Goal: Information Seeking & Learning: Compare options

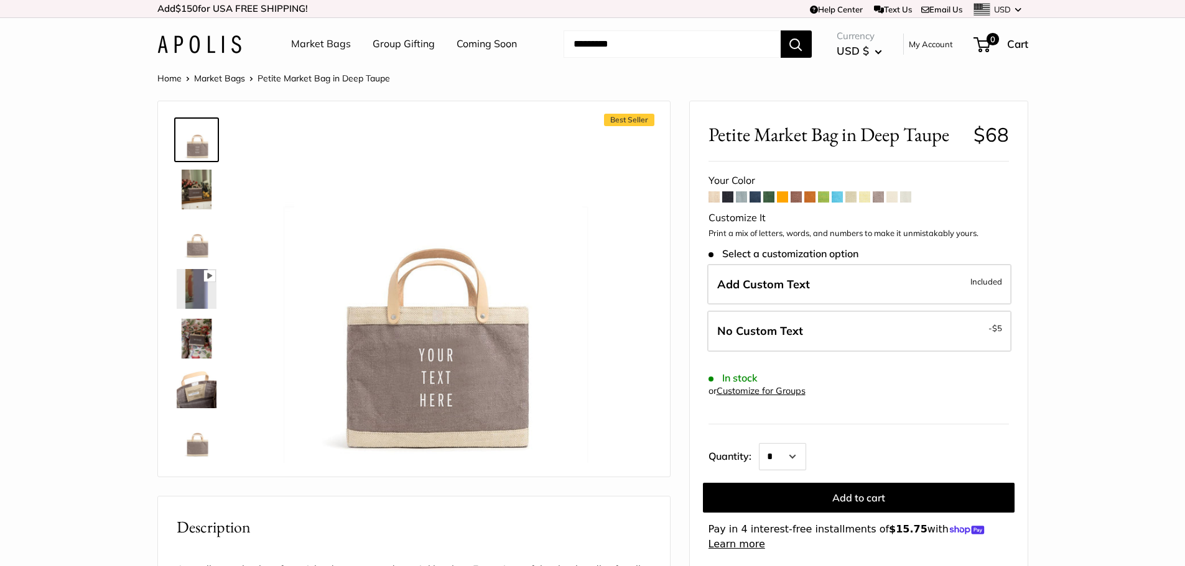
click at [711, 198] on span at bounding box center [713, 197] width 11 height 11
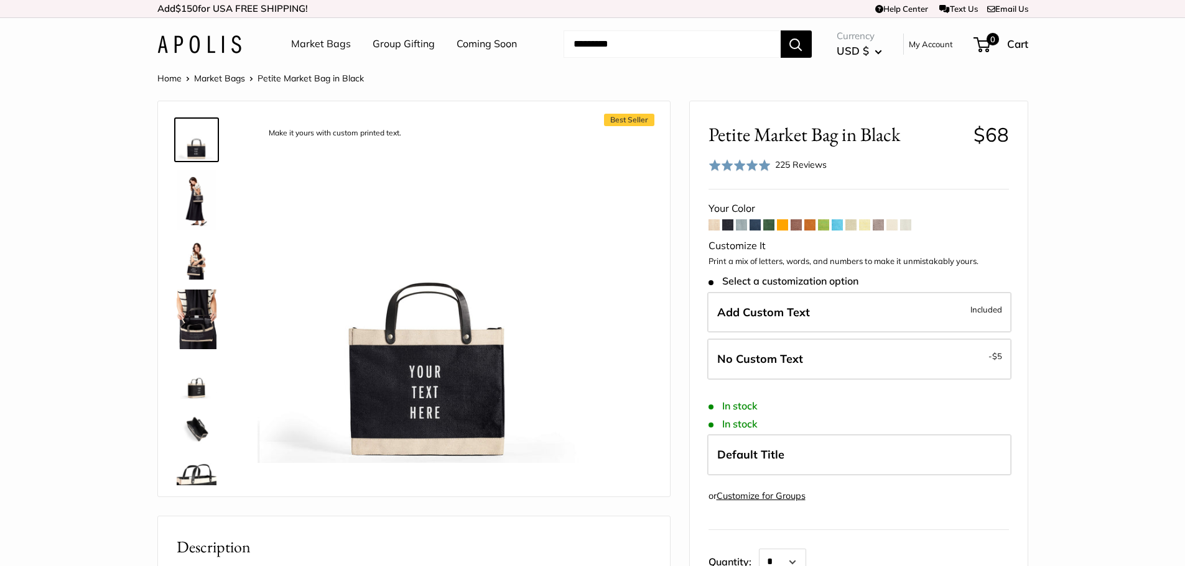
click at [772, 225] on span at bounding box center [768, 225] width 11 height 11
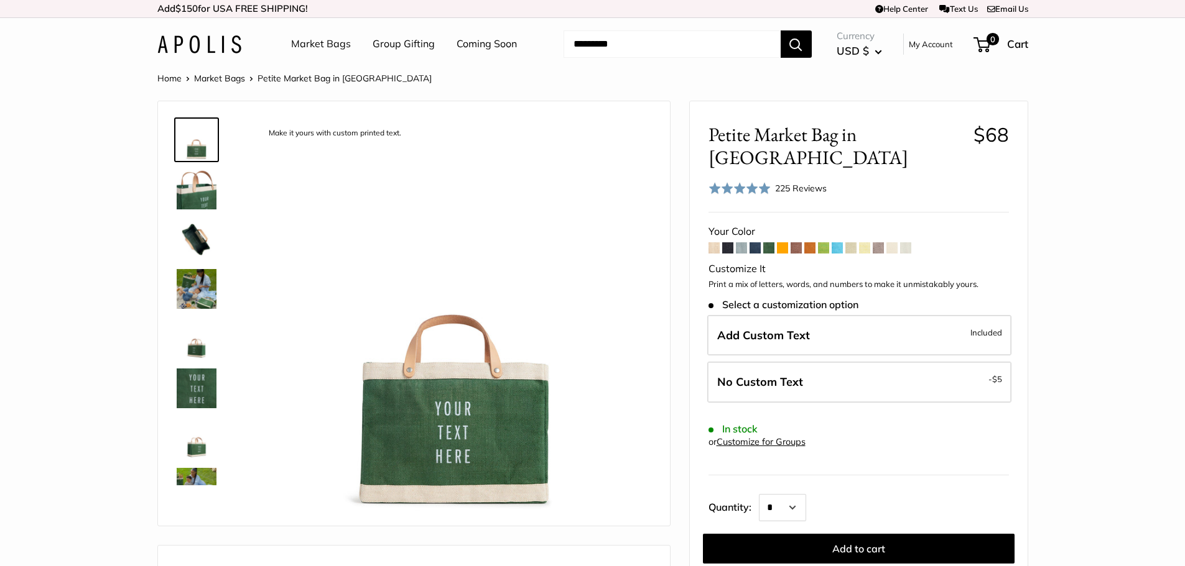
click at [796, 243] on span at bounding box center [795, 248] width 11 height 11
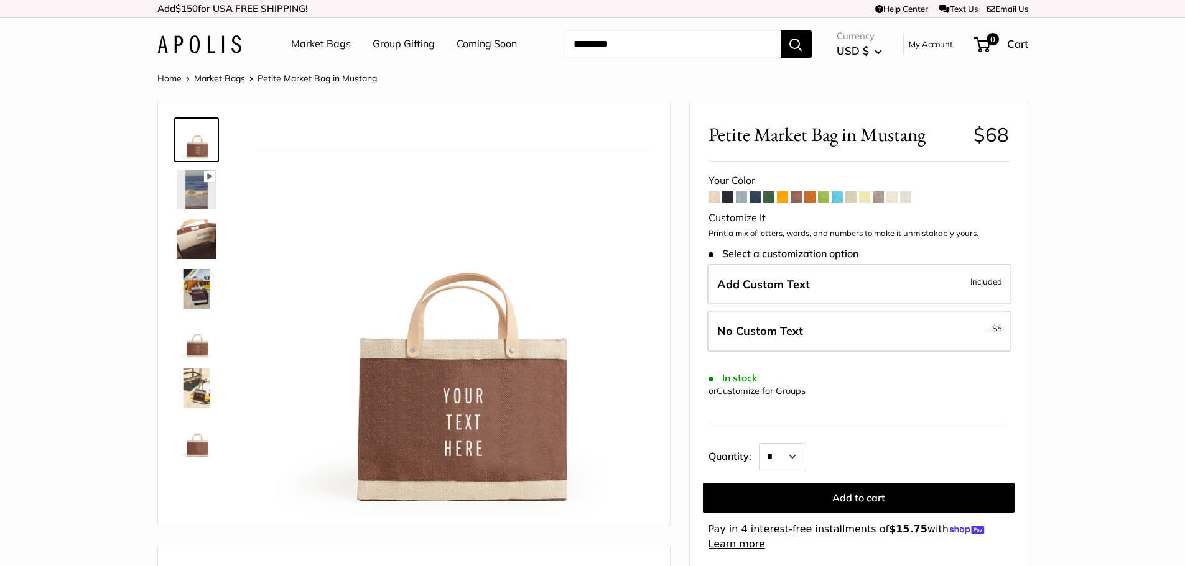
click at [811, 198] on span at bounding box center [809, 197] width 11 height 11
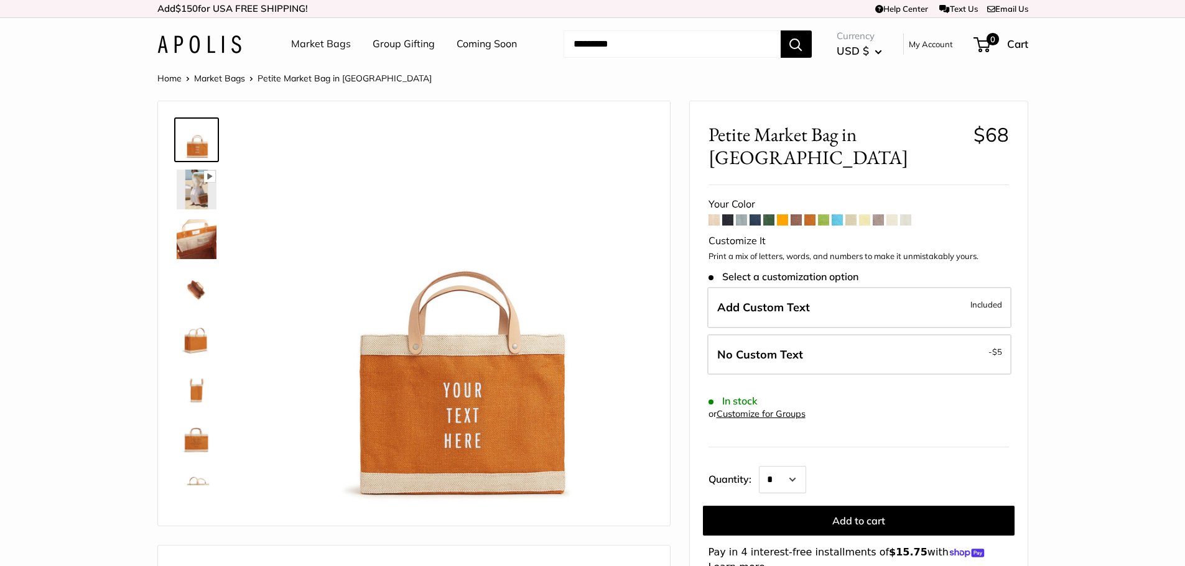
click at [849, 215] on span at bounding box center [850, 220] width 11 height 11
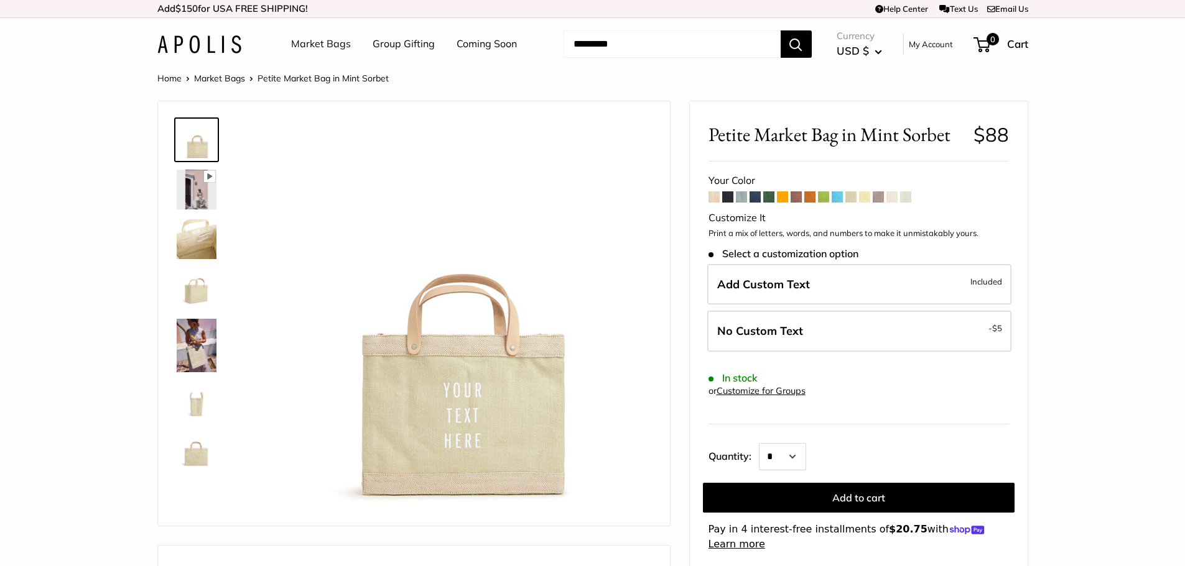
click at [864, 202] on span at bounding box center [864, 197] width 11 height 11
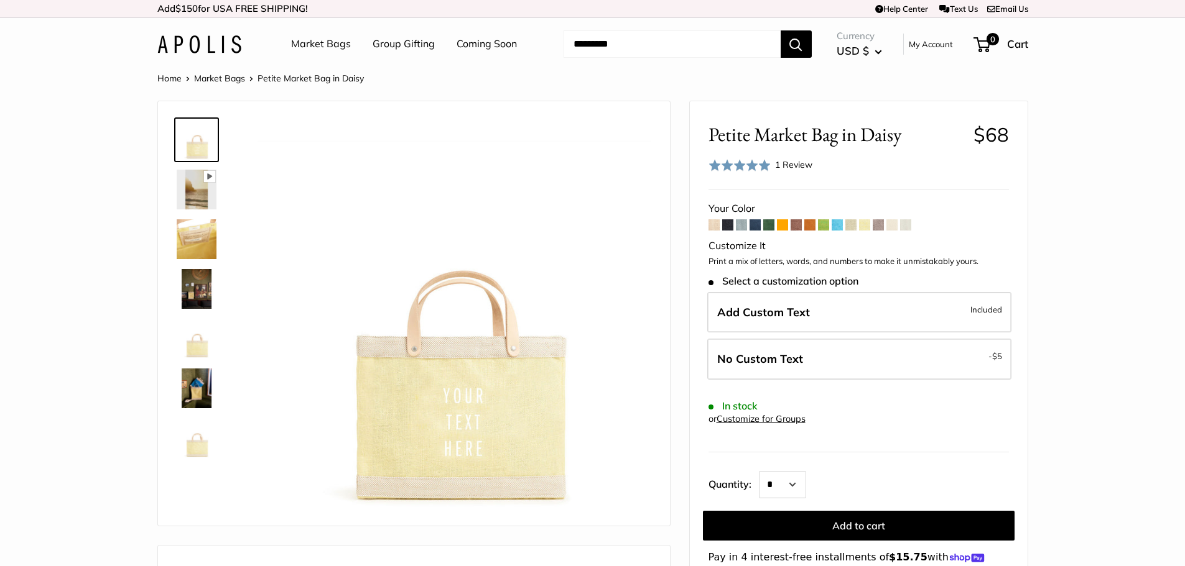
click at [200, 192] on img at bounding box center [197, 190] width 40 height 40
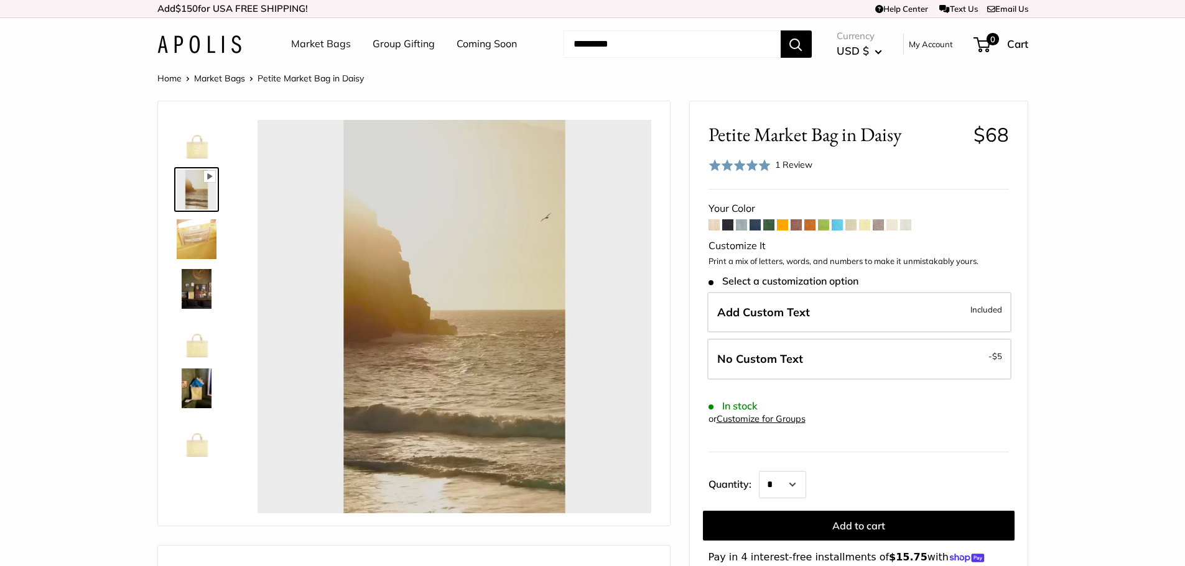
click at [205, 231] on img at bounding box center [197, 240] width 40 height 40
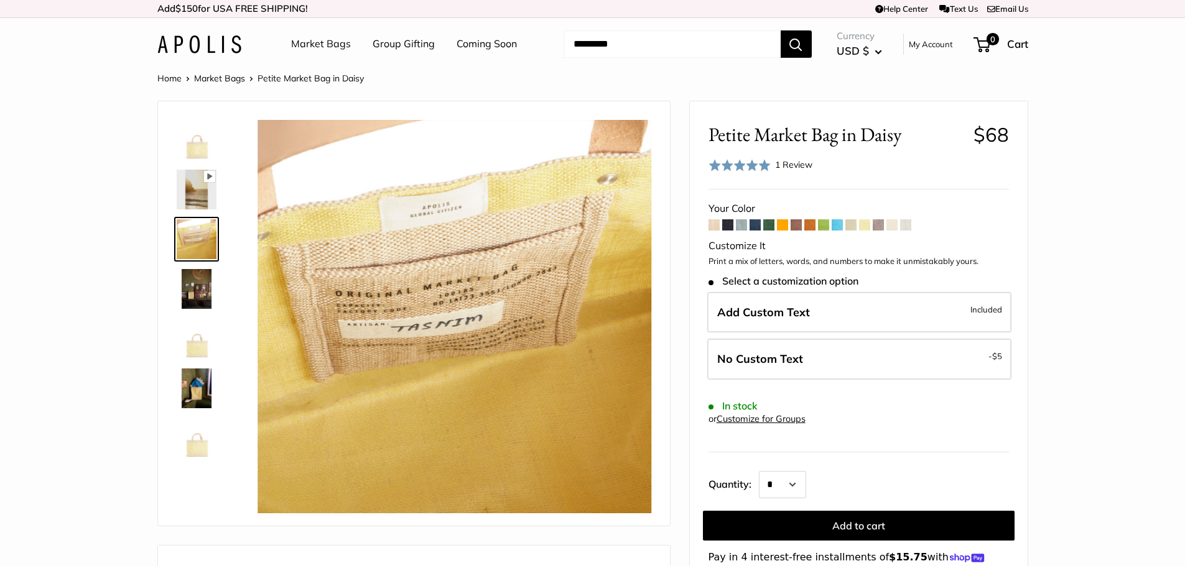
type input "****"
click at [198, 282] on img at bounding box center [197, 289] width 40 height 40
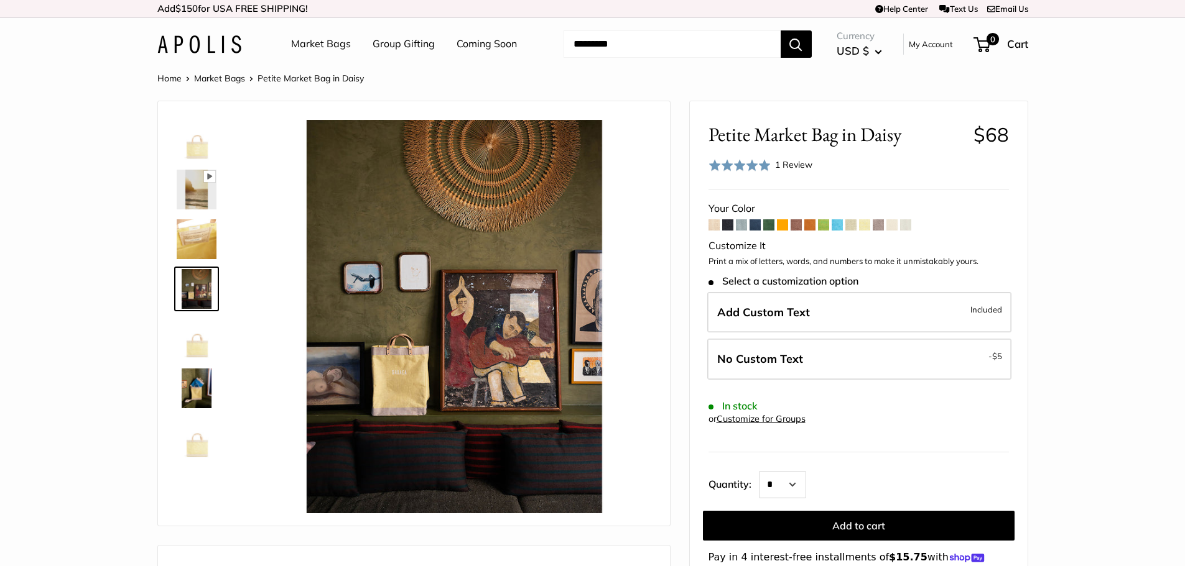
click at [190, 345] on img at bounding box center [197, 339] width 40 height 40
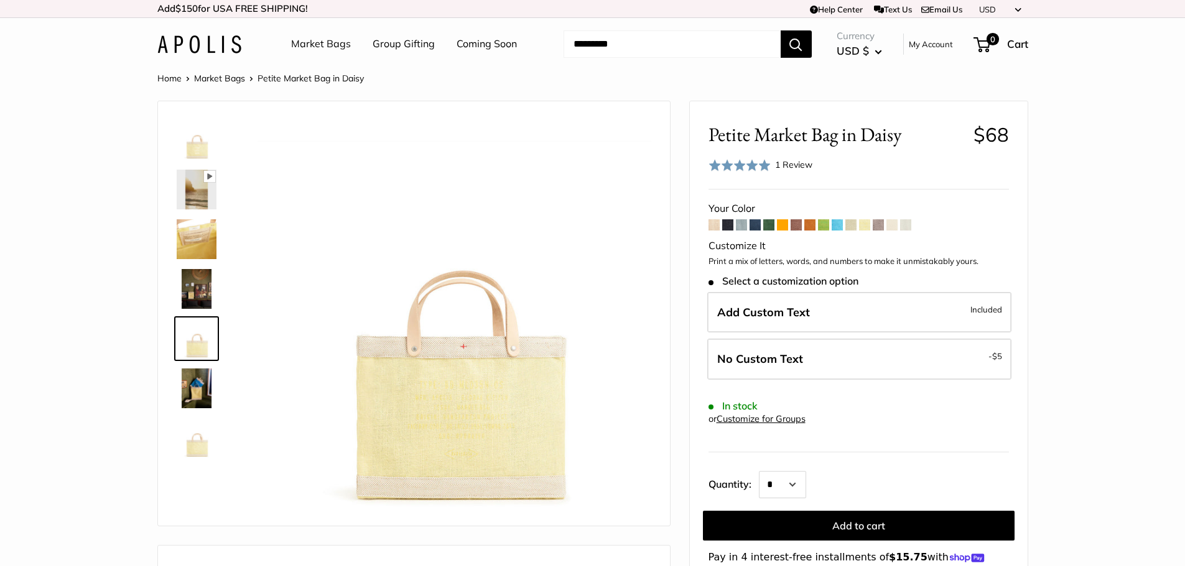
click at [198, 396] on img at bounding box center [197, 389] width 40 height 40
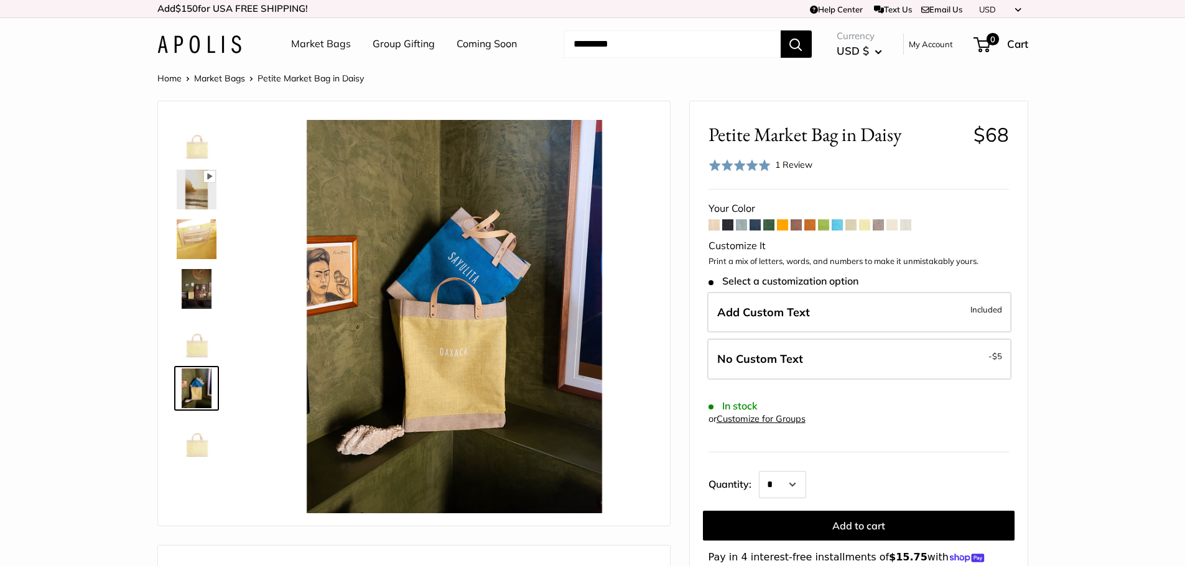
click at [197, 445] on img at bounding box center [197, 438] width 40 height 40
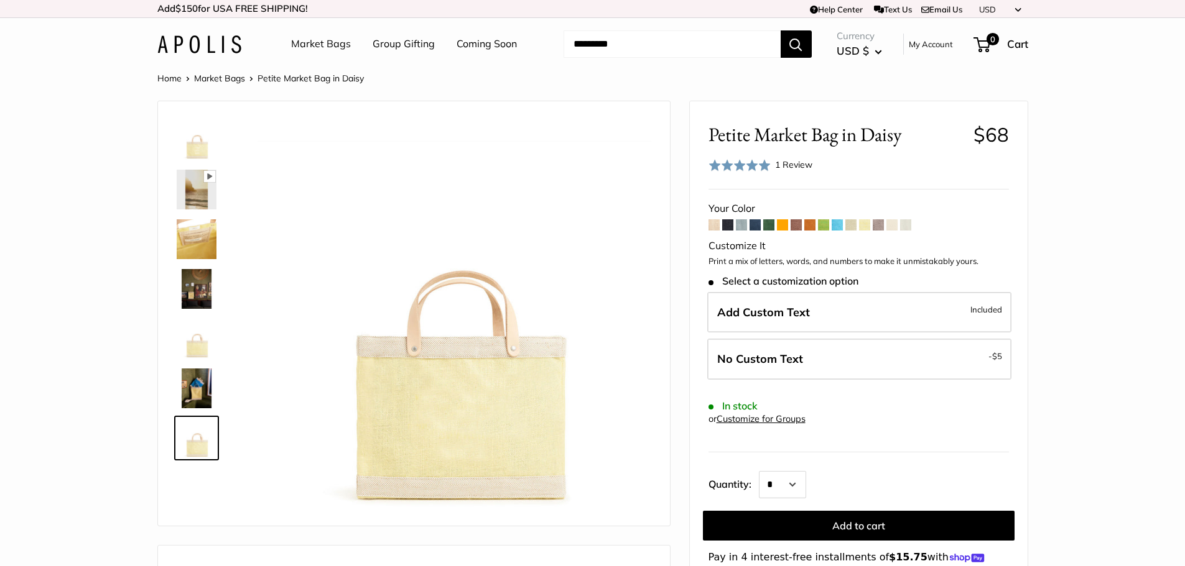
click at [907, 228] on span at bounding box center [905, 225] width 11 height 11
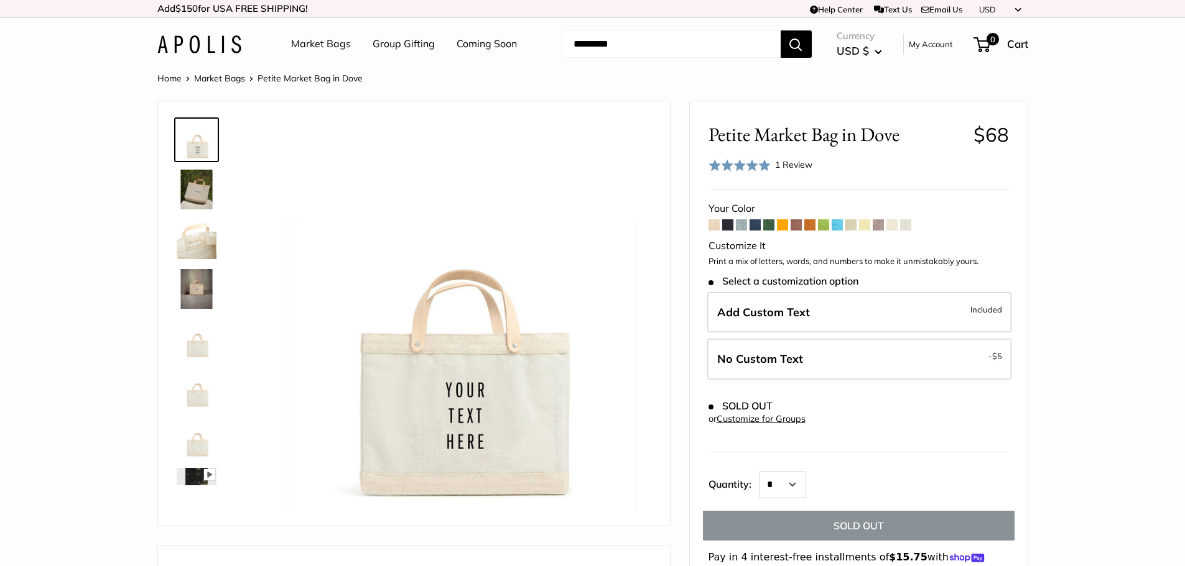
click at [188, 293] on img at bounding box center [197, 289] width 40 height 40
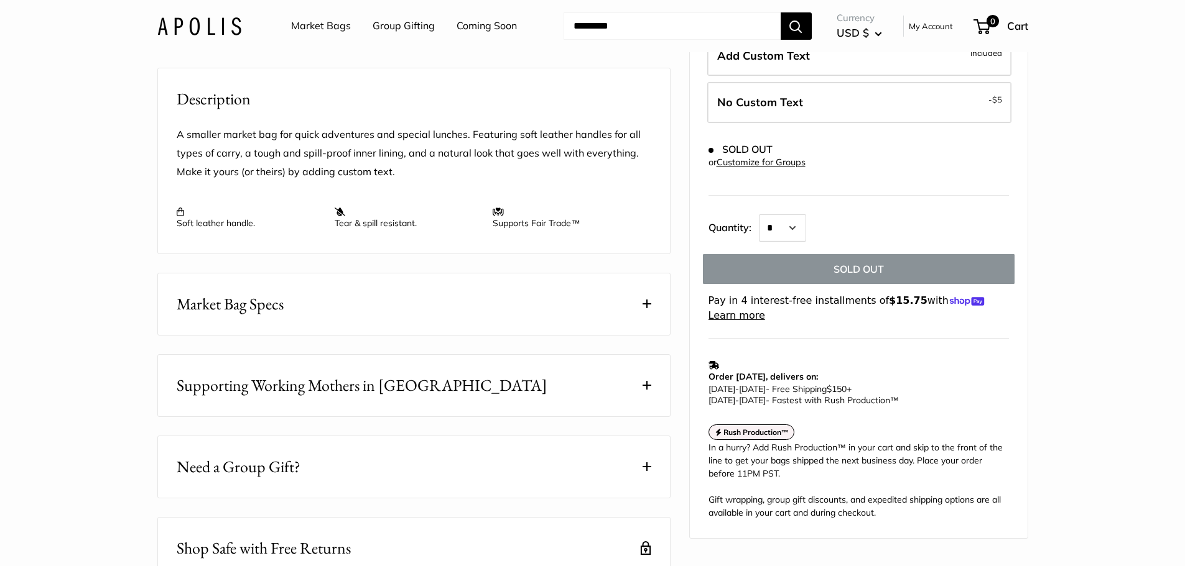
scroll to position [497, 0]
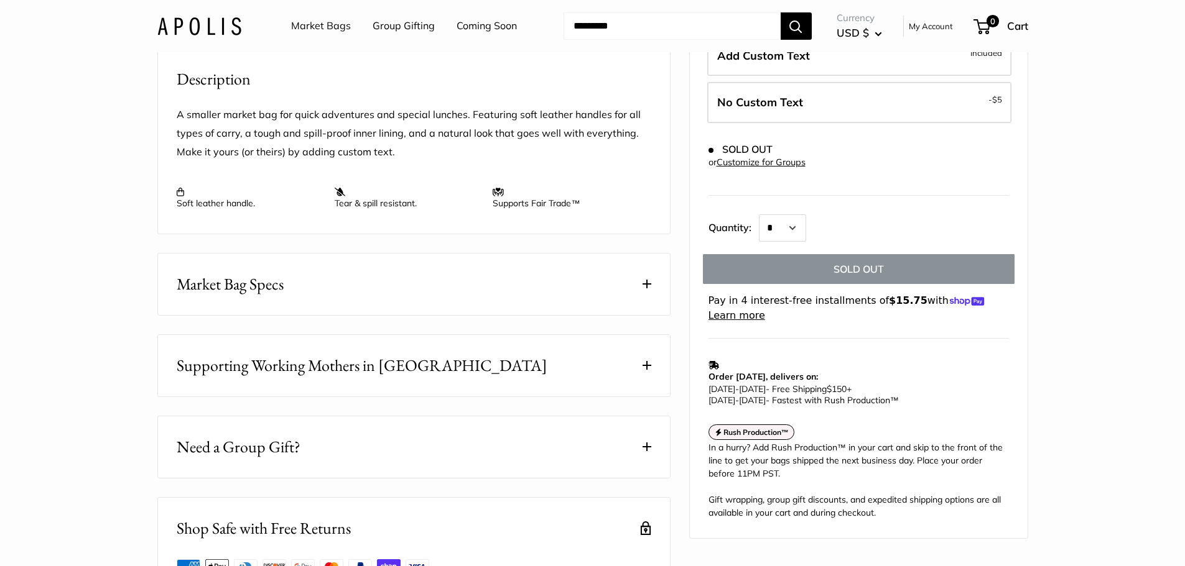
click at [294, 315] on button "Market Bag Specs" at bounding box center [414, 285] width 512 height 62
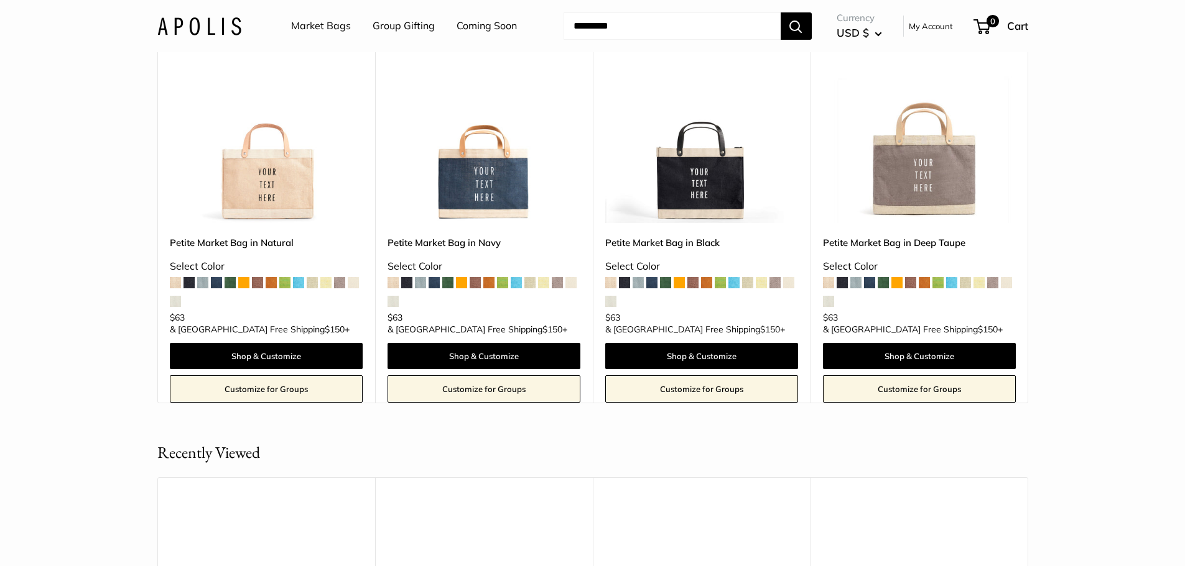
scroll to position [2798, 0]
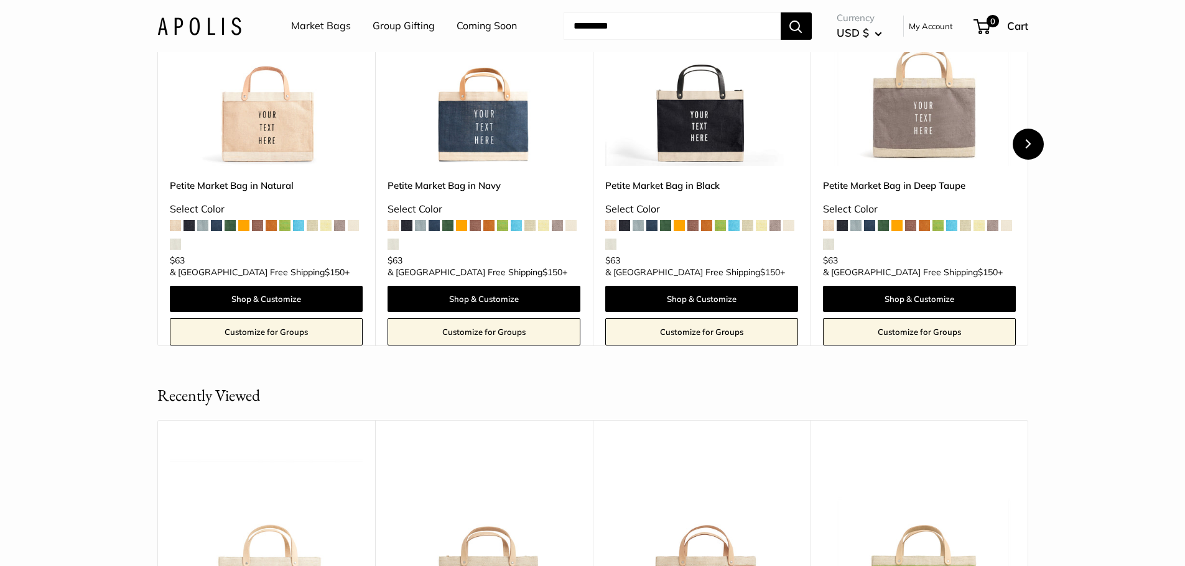
click at [1025, 160] on button "Next" at bounding box center [1027, 144] width 31 height 31
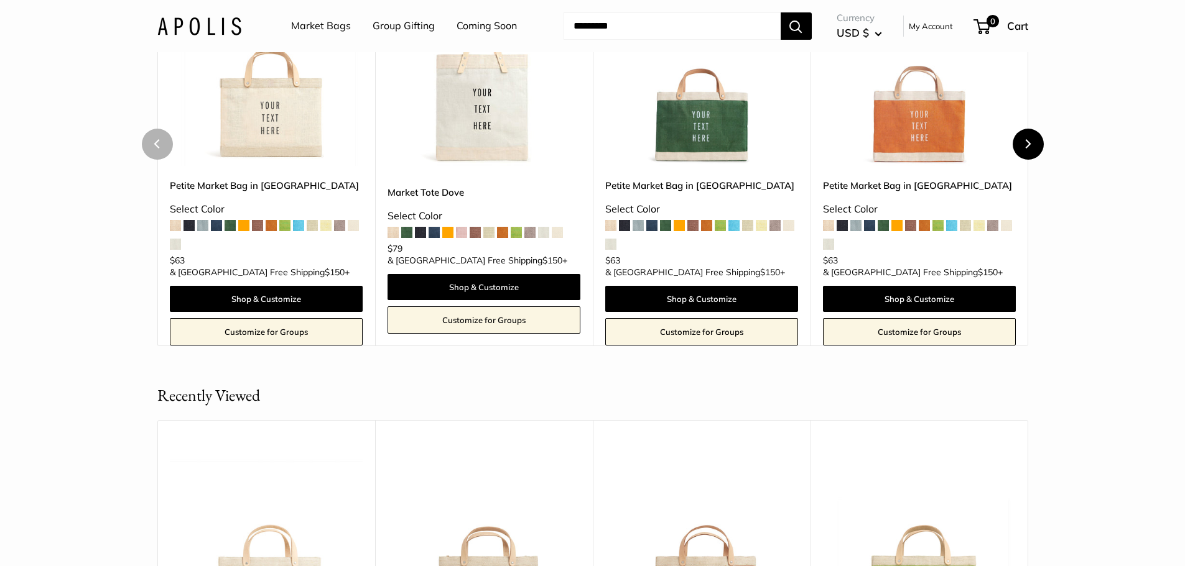
click at [1025, 160] on button "Next" at bounding box center [1027, 144] width 31 height 31
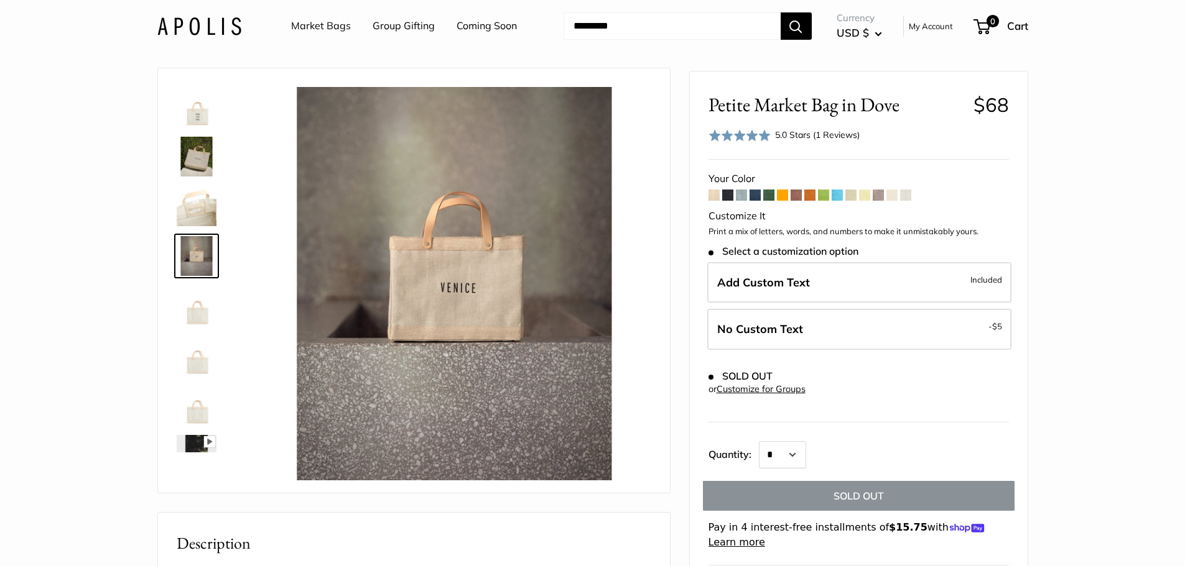
scroll to position [0, 0]
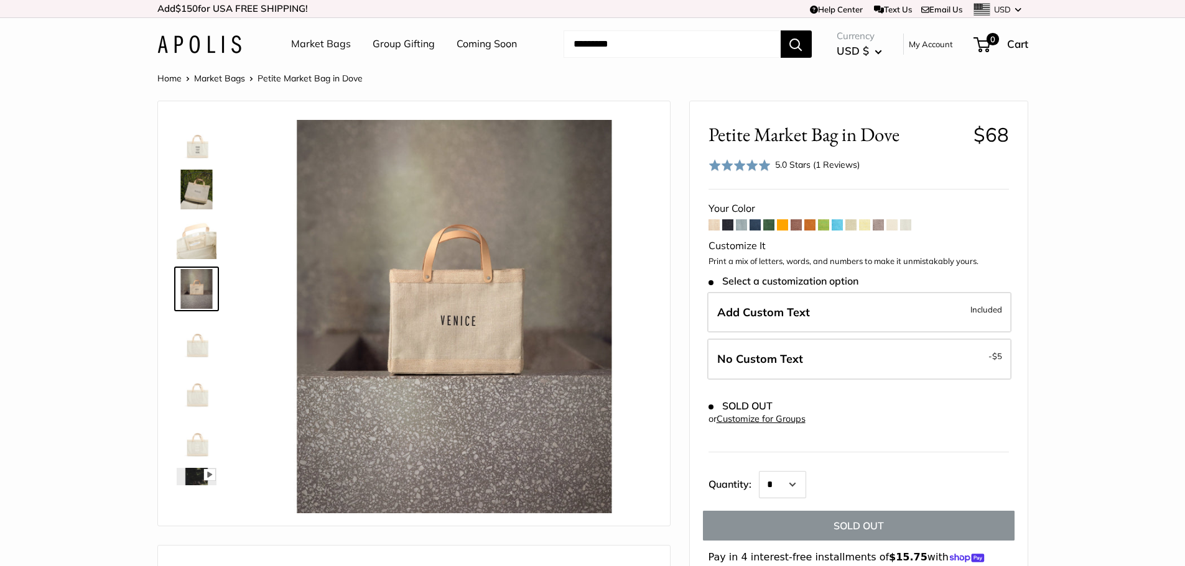
click at [714, 226] on span at bounding box center [713, 225] width 11 height 11
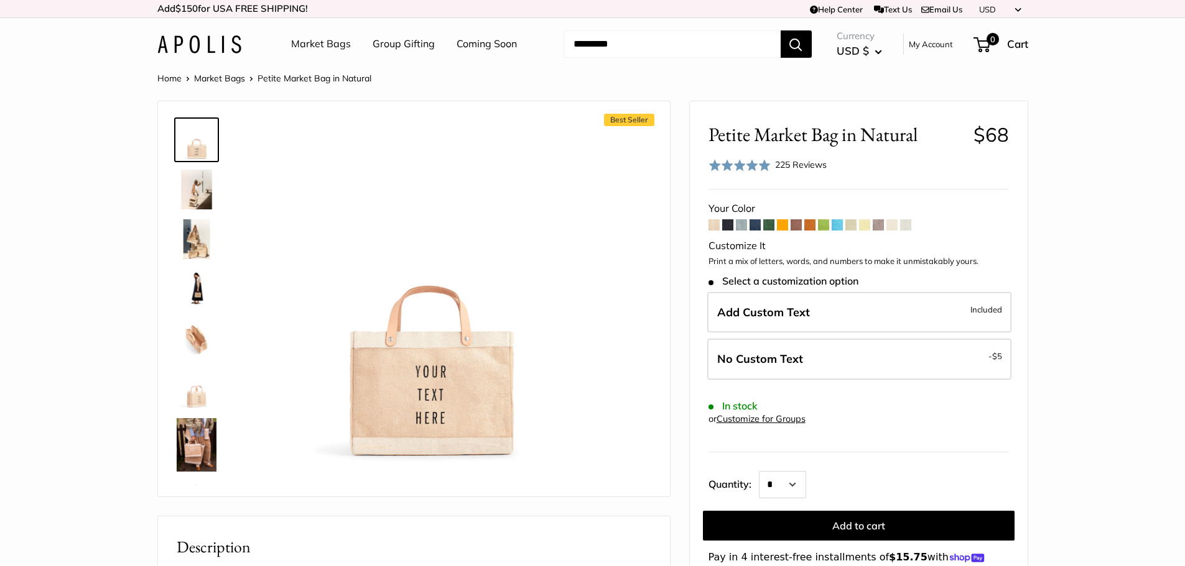
click at [188, 451] on img at bounding box center [197, 444] width 40 height 53
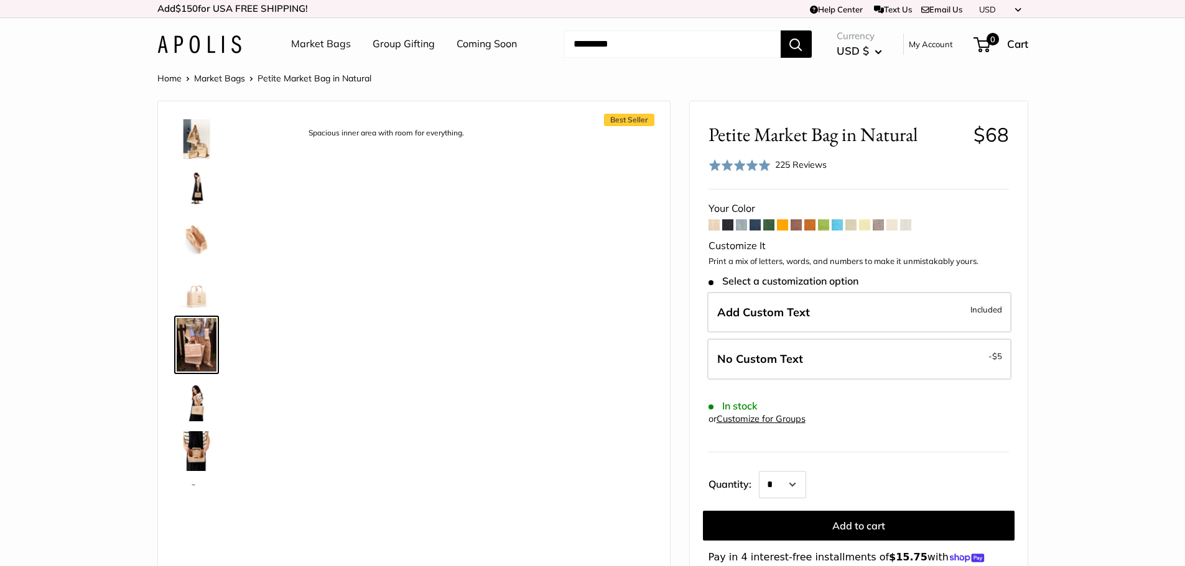
scroll to position [145, 0]
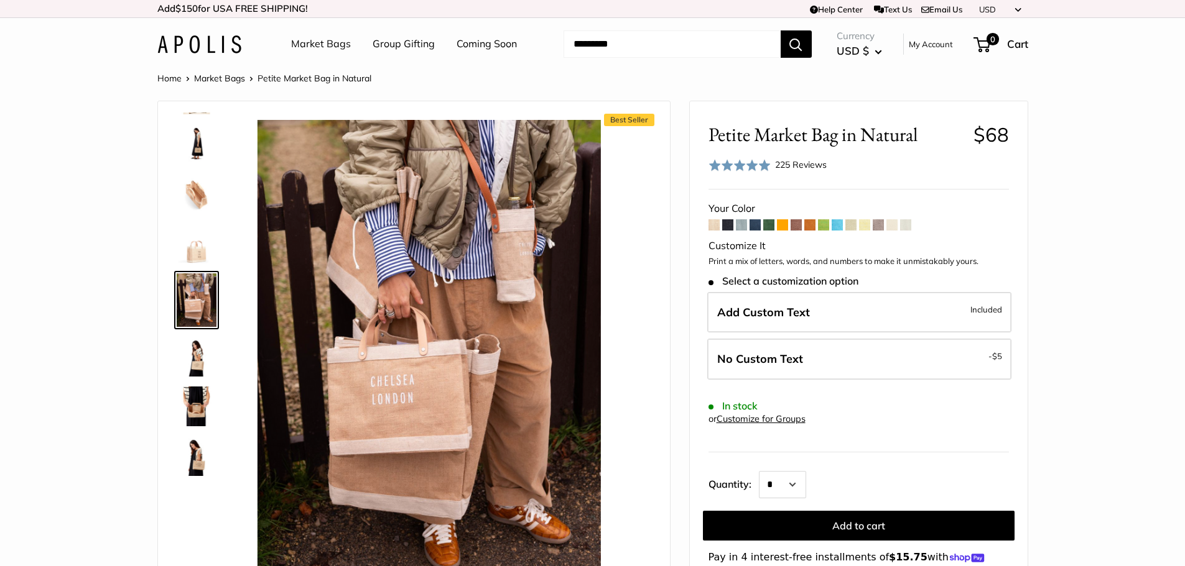
click at [190, 461] on img at bounding box center [197, 457] width 40 height 40
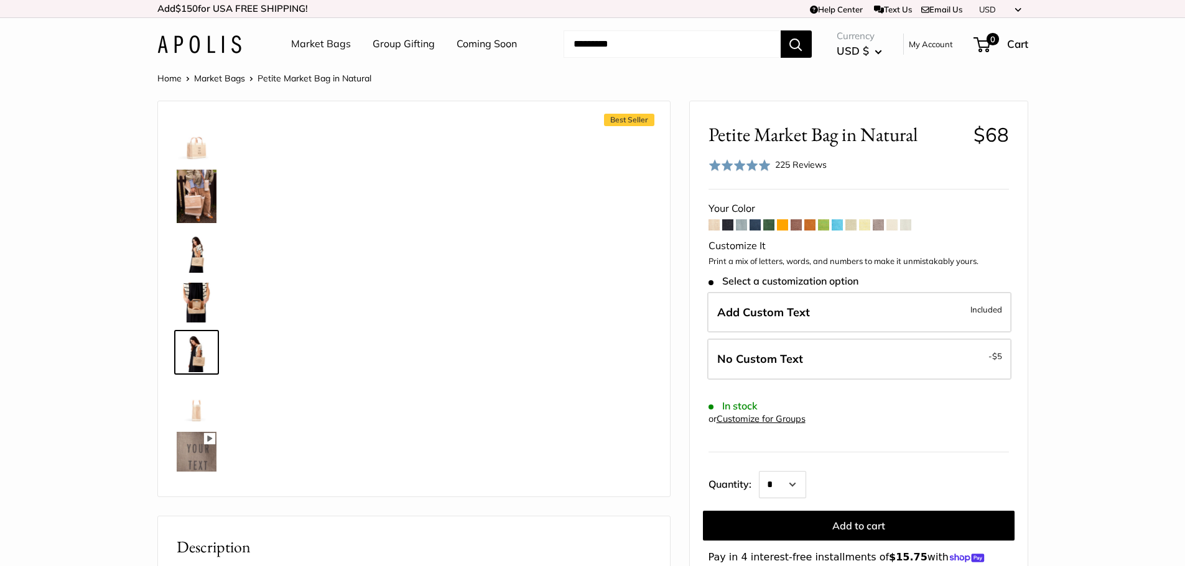
scroll to position [301, 0]
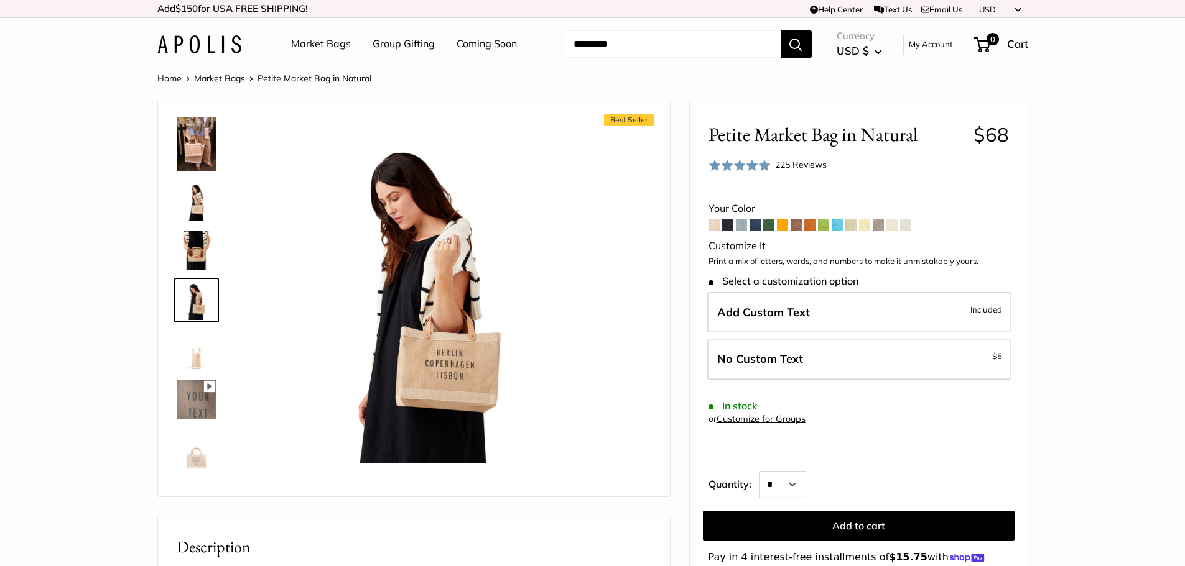
click at [187, 251] on img at bounding box center [197, 251] width 40 height 40
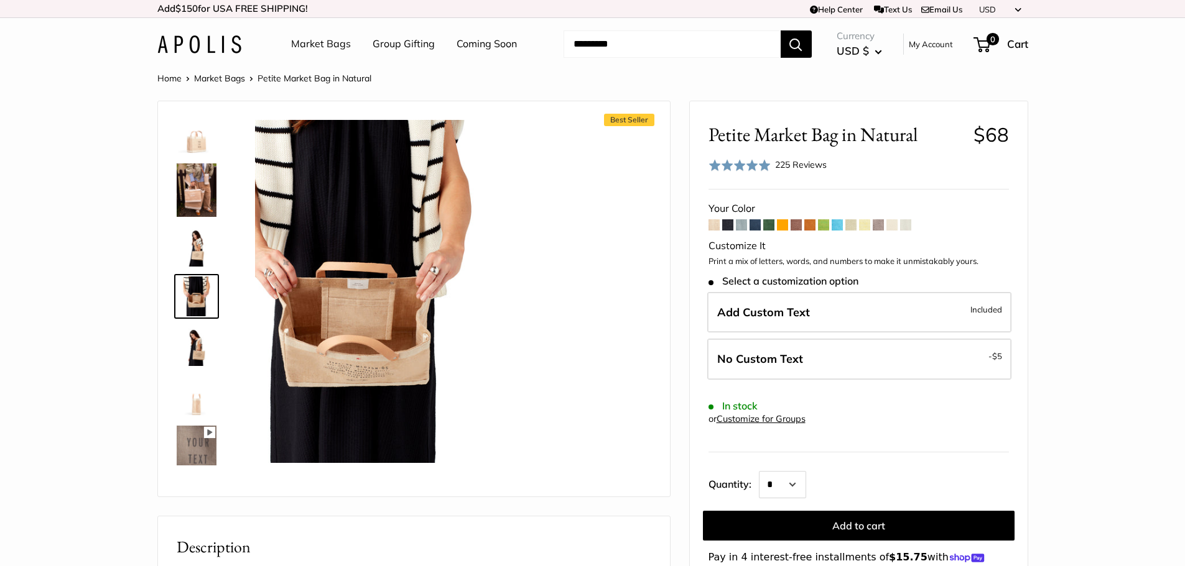
scroll to position [251, 0]
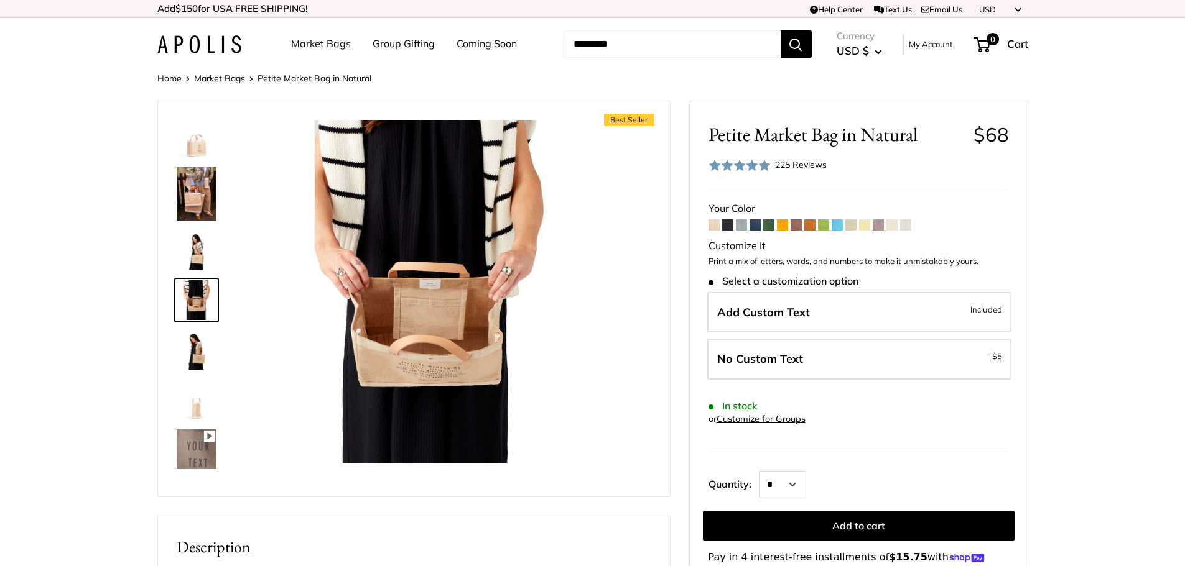
click at [202, 211] on img at bounding box center [197, 193] width 40 height 53
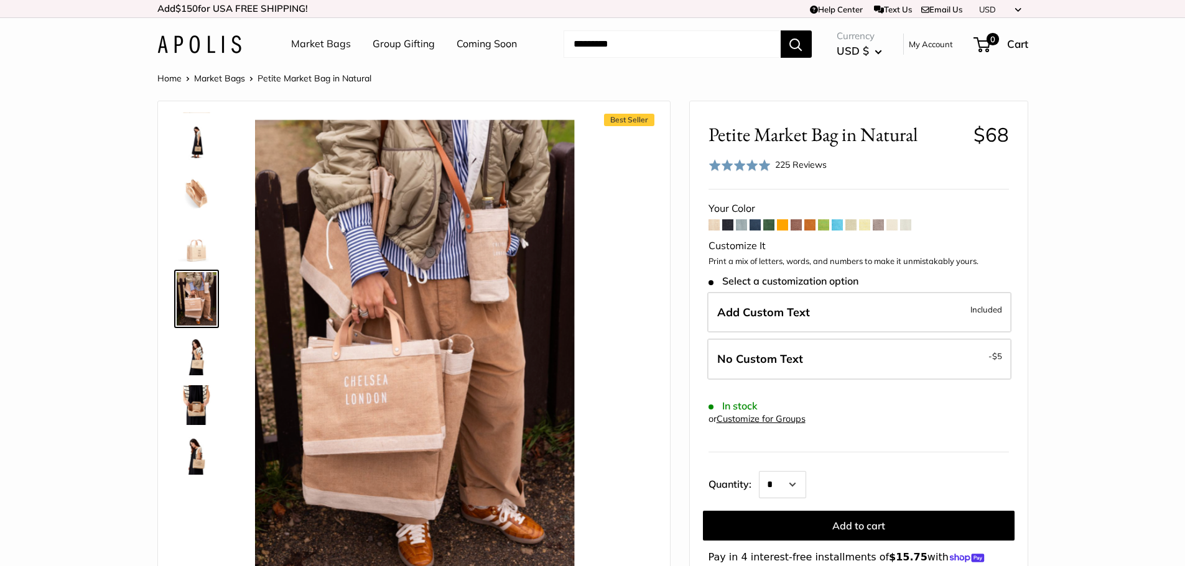
scroll to position [145, 0]
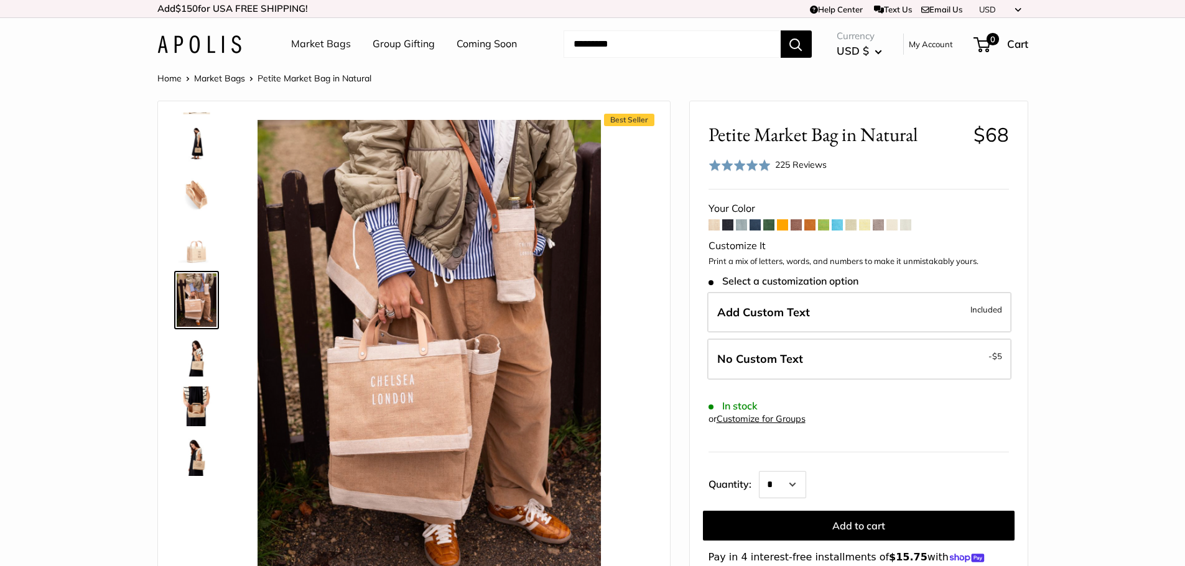
click at [196, 461] on img at bounding box center [197, 457] width 40 height 40
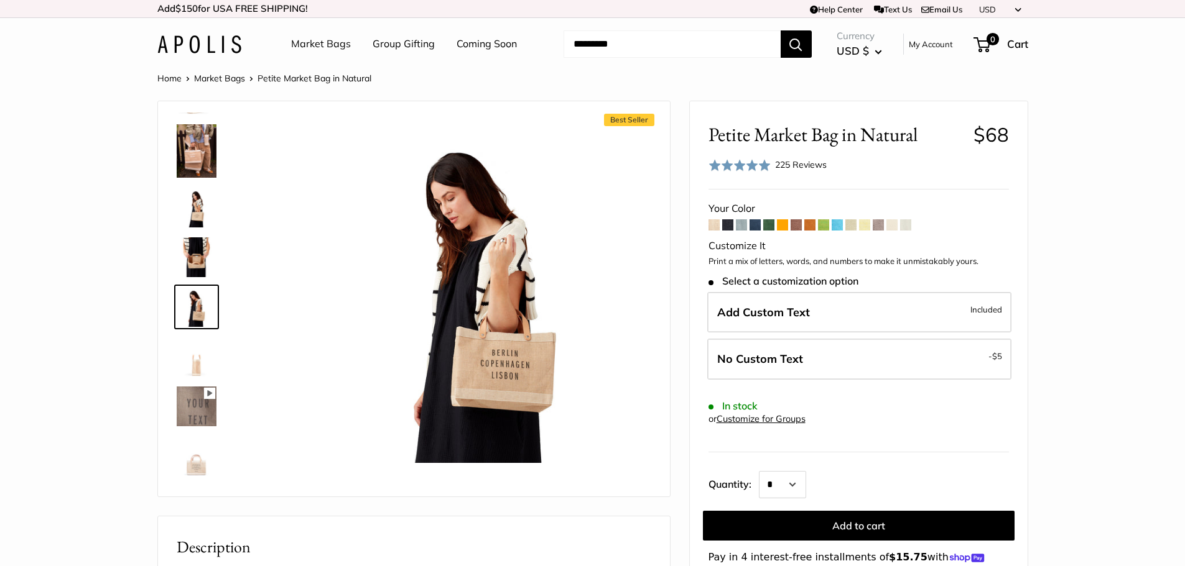
scroll to position [301, 0]
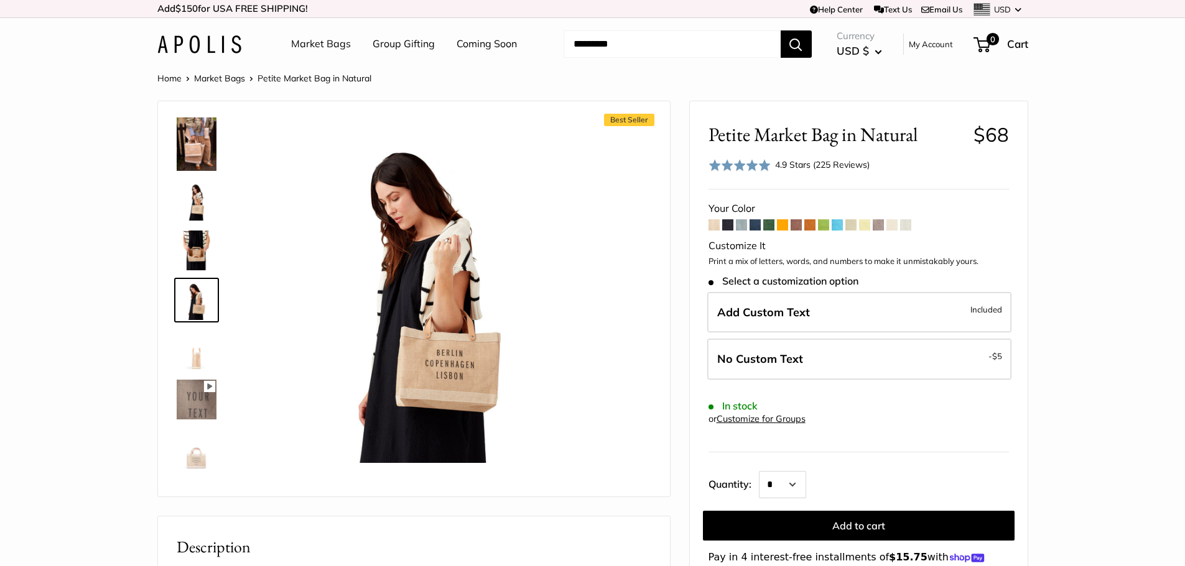
click at [191, 356] on img at bounding box center [197, 350] width 40 height 40
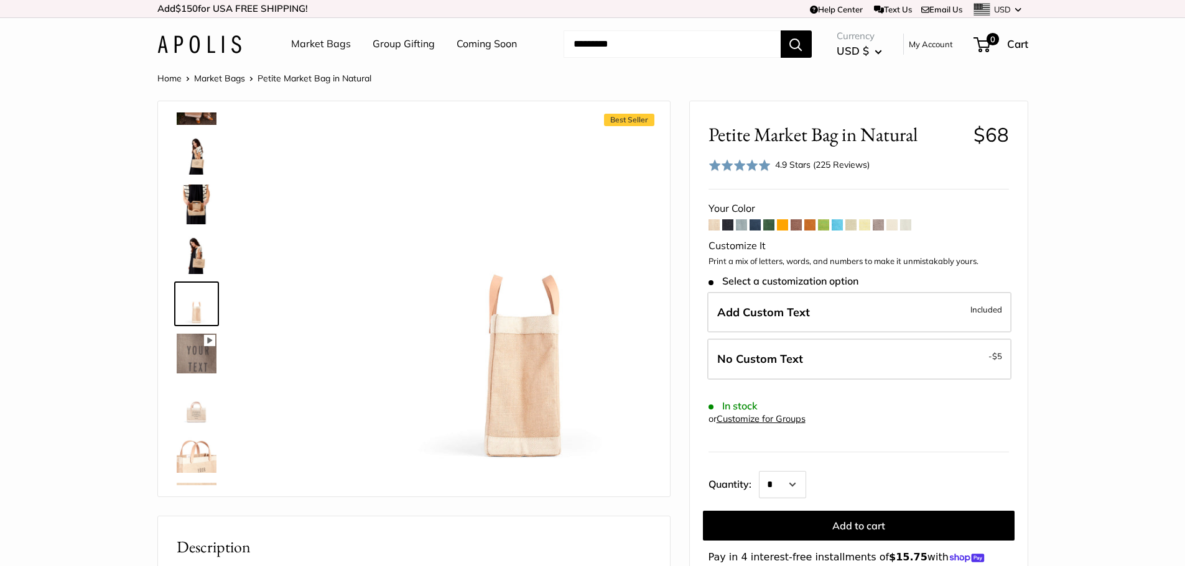
scroll to position [351, 0]
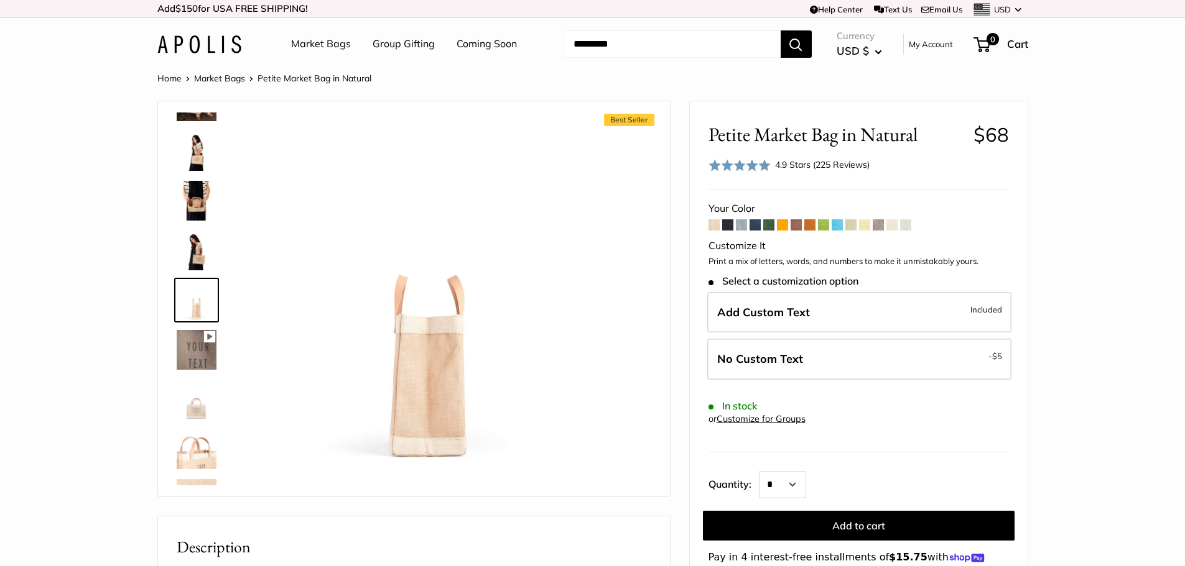
click at [195, 466] on img at bounding box center [197, 450] width 40 height 40
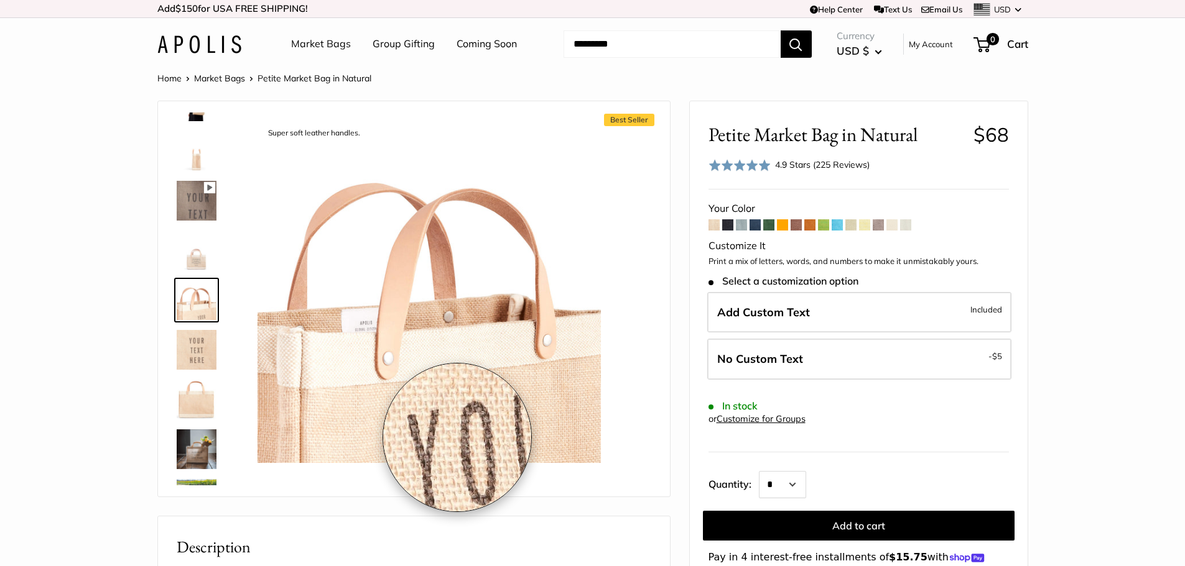
scroll to position [0, 0]
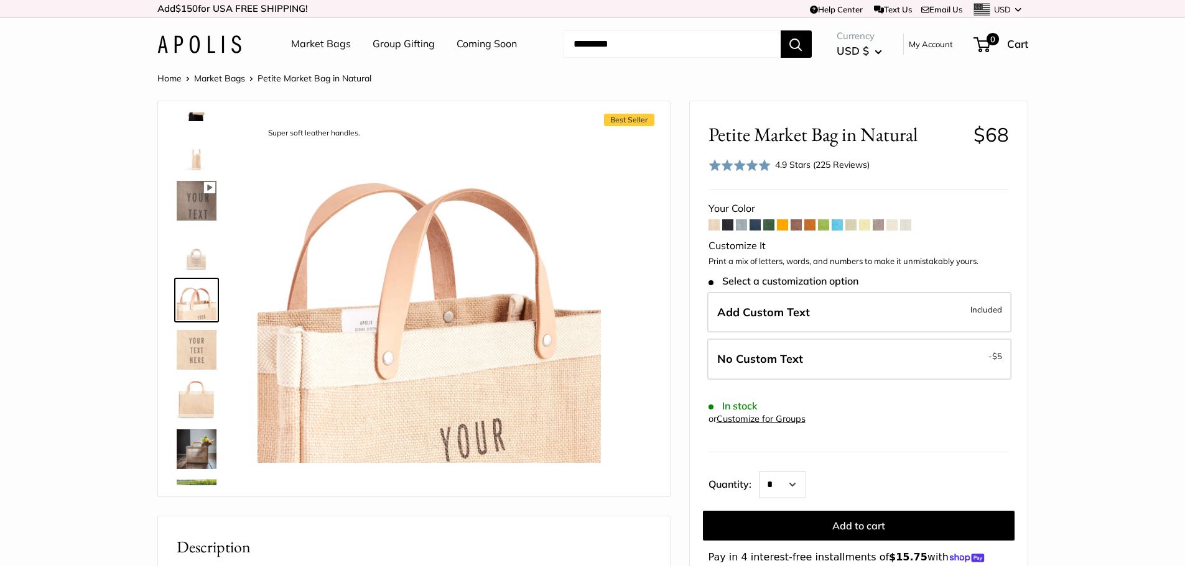
click at [196, 163] on img at bounding box center [197, 151] width 40 height 40
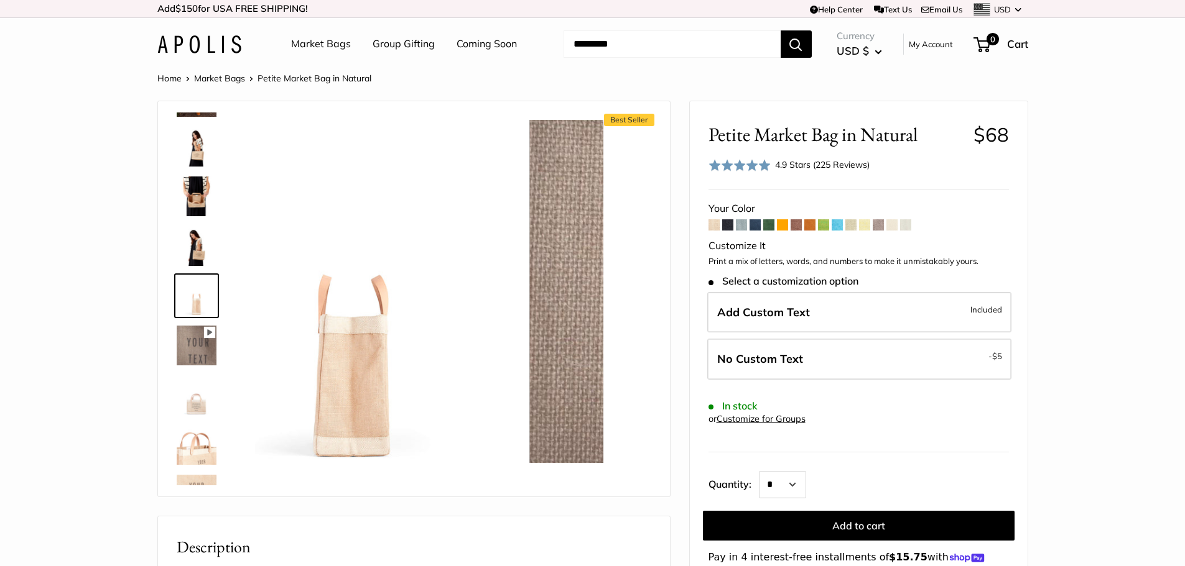
scroll to position [351, 0]
